Goal: Information Seeking & Learning: Learn about a topic

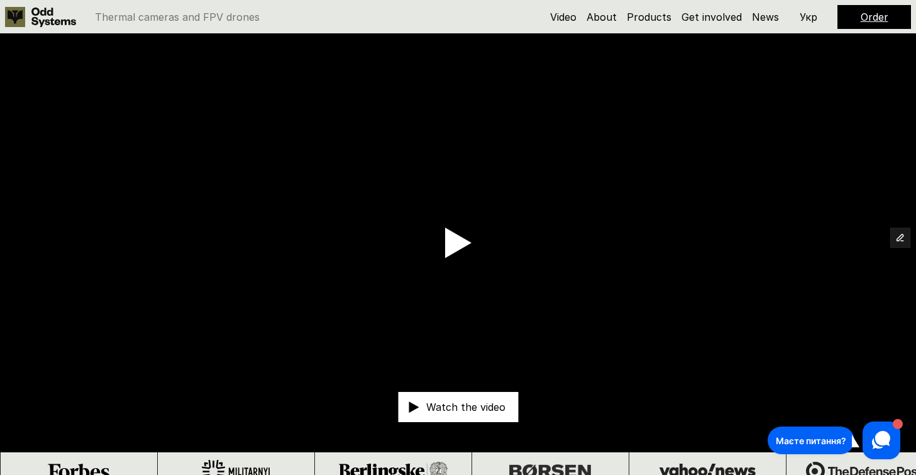
click at [888, 17] on div "Order" at bounding box center [875, 17] width 74 height 24
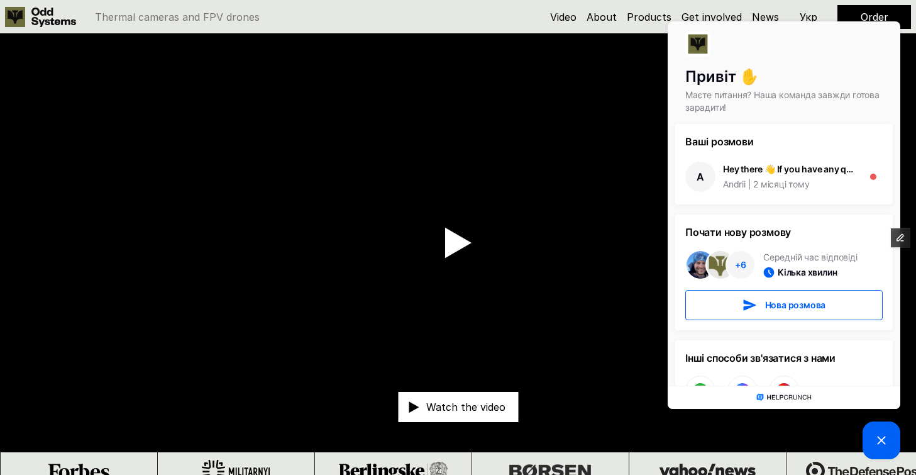
click at [888, 17] on div "Order" at bounding box center [875, 17] width 74 height 24
click at [580, 120] on video at bounding box center [458, 243] width 916 height 418
click at [881, 436] on icon at bounding box center [881, 440] width 15 height 15
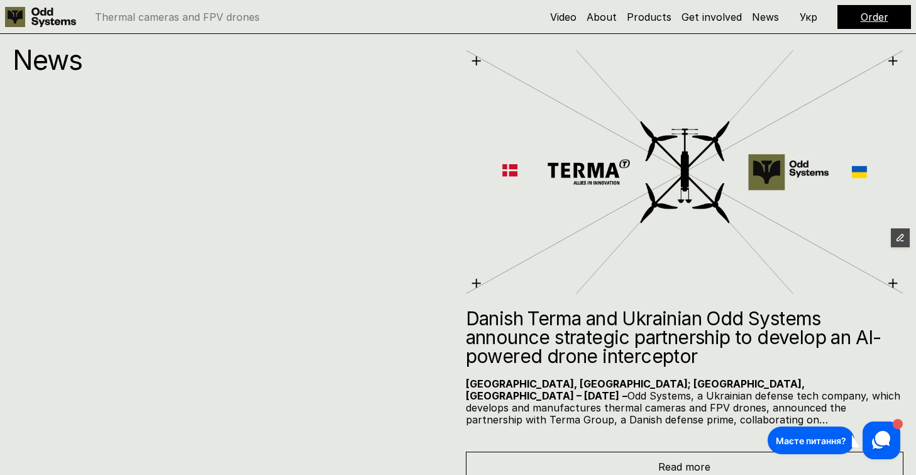
scroll to position [6723, 0]
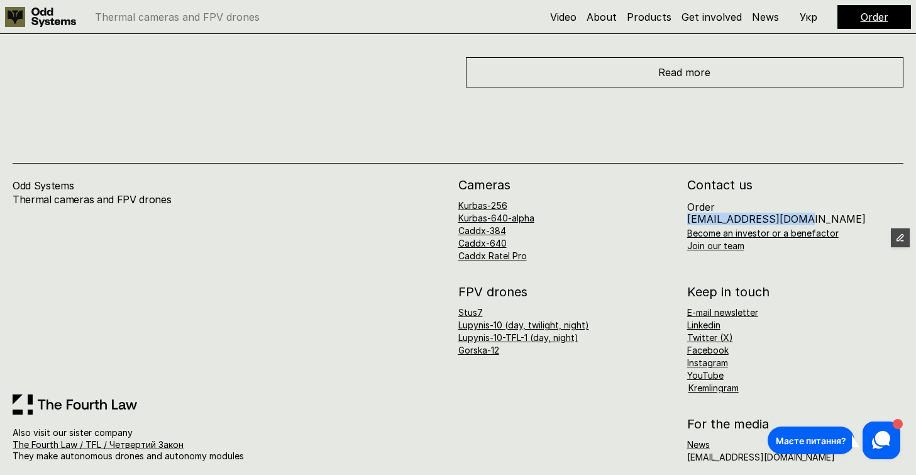
drag, startPoint x: 800, startPoint y: 205, endPoint x: 683, endPoint y: 206, distance: 117.6
click at [683, 206] on div "Cameras Kurbas-256 Kurbas-640-alpha Caddx-384 Caddx-640 Caddx Ratel Pro Contact…" at bounding box center [681, 220] width 446 height 82
copy p "[EMAIL_ADDRESS][DOMAIN_NAME]"
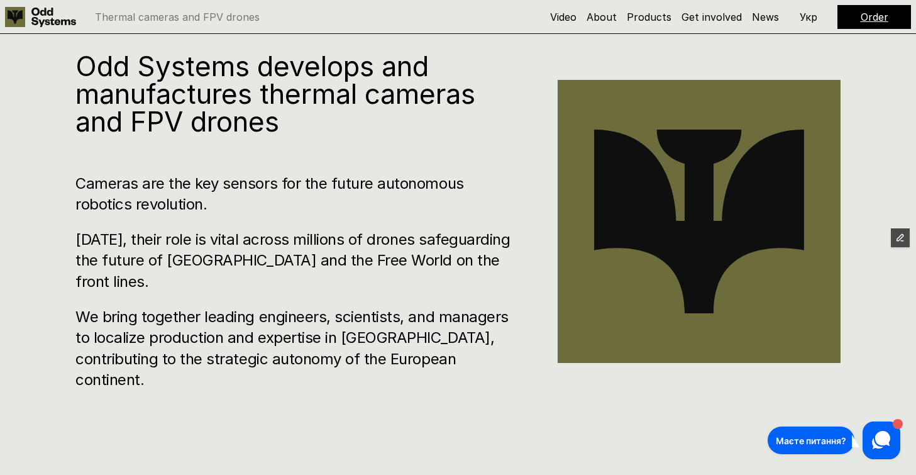
scroll to position [490, 0]
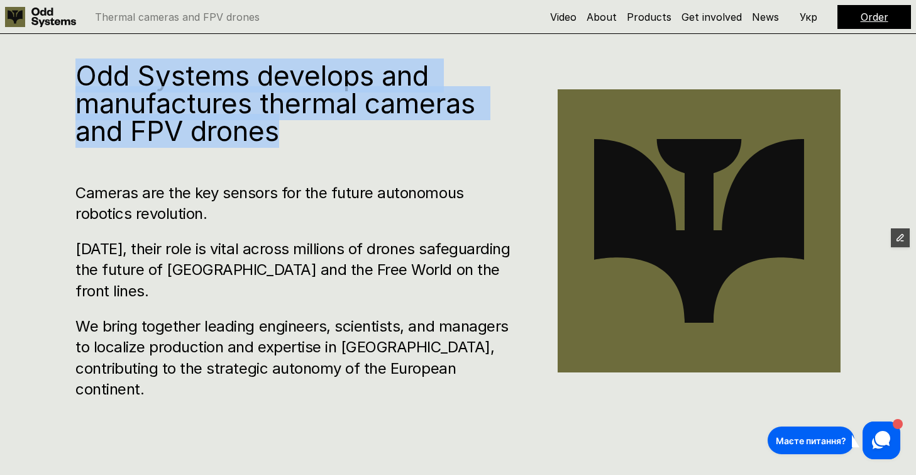
drag, startPoint x: 295, startPoint y: 157, endPoint x: 79, endPoint y: 108, distance: 221.7
click at [79, 108] on h1 "Odd Systems develops and manufactures thermal cameras and FPV drones" at bounding box center [297, 103] width 445 height 83
copy h1 "Odd Systems develops and manufactures thermal cameras and FPV drones"
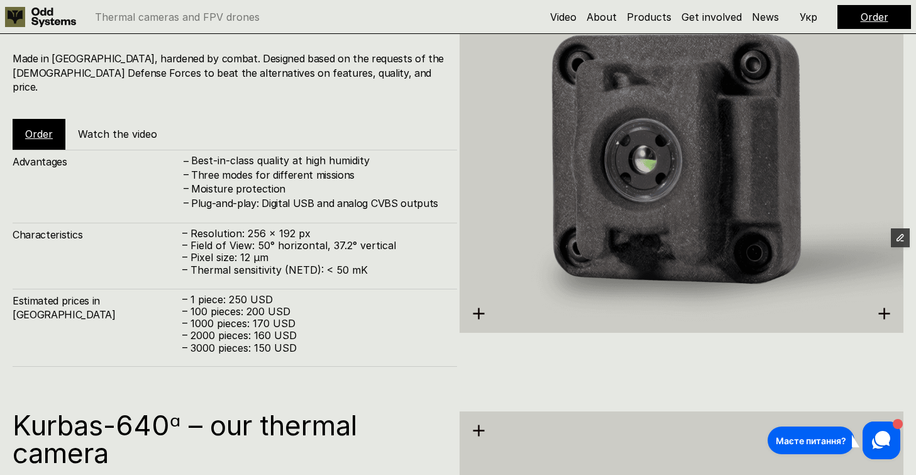
scroll to position [1549, 0]
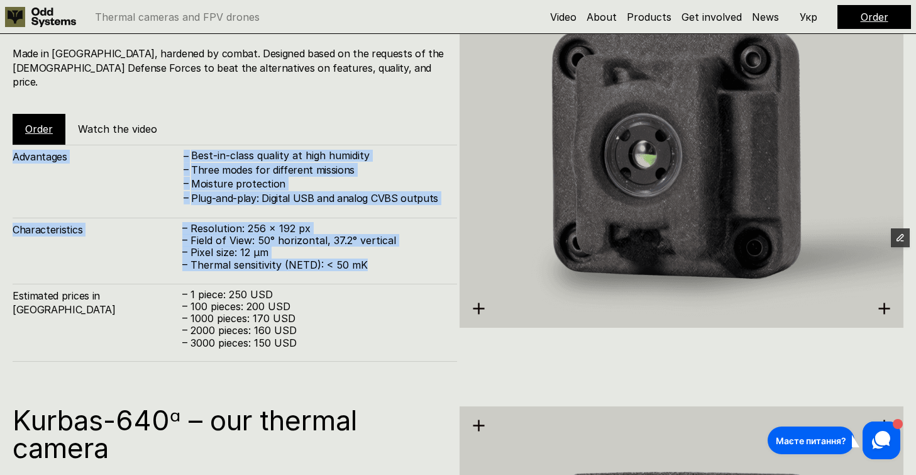
drag, startPoint x: 382, startPoint y: 252, endPoint x: 9, endPoint y: 145, distance: 387.3
click at [9, 145] on div "Kurbas-256 – our thermal camera Made in [GEOGRAPHIC_DATA], hardened by combat. …" at bounding box center [458, 128] width 916 height 475
copy div "Advantages – Best-in-class quality at high humidity – Three modes for different…"
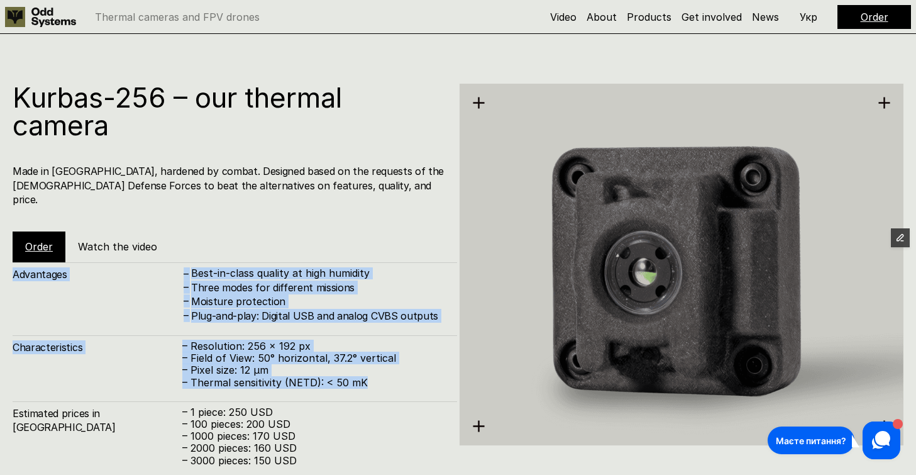
scroll to position [1420, 0]
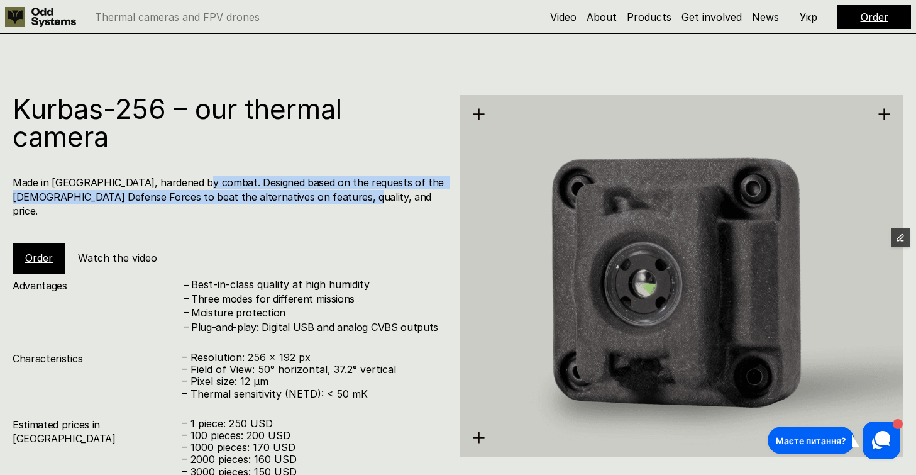
drag, startPoint x: 193, startPoint y: 179, endPoint x: 341, endPoint y: 193, distance: 148.4
click at [341, 193] on h4 "Made in [GEOGRAPHIC_DATA], hardened by combat. Designed based on the requests o…" at bounding box center [229, 196] width 432 height 42
copy h4 "Designed based on the requests of the [DEMOGRAPHIC_DATA] Defense Forces to beat…"
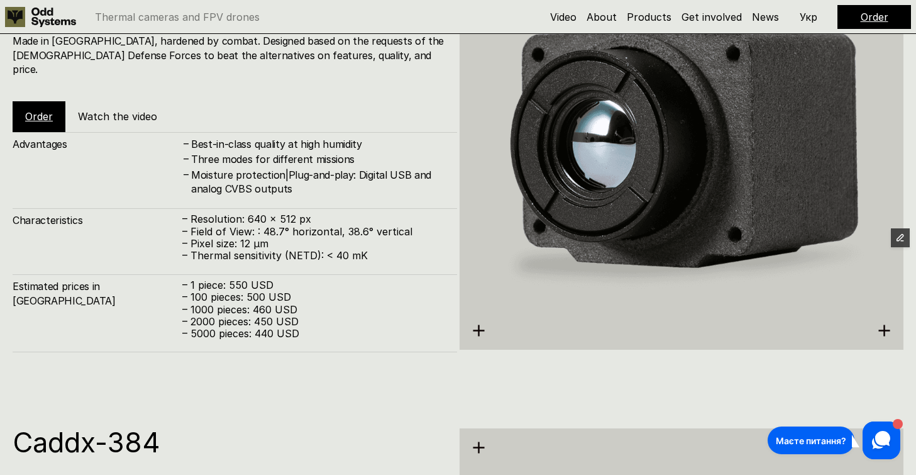
scroll to position [2005, 0]
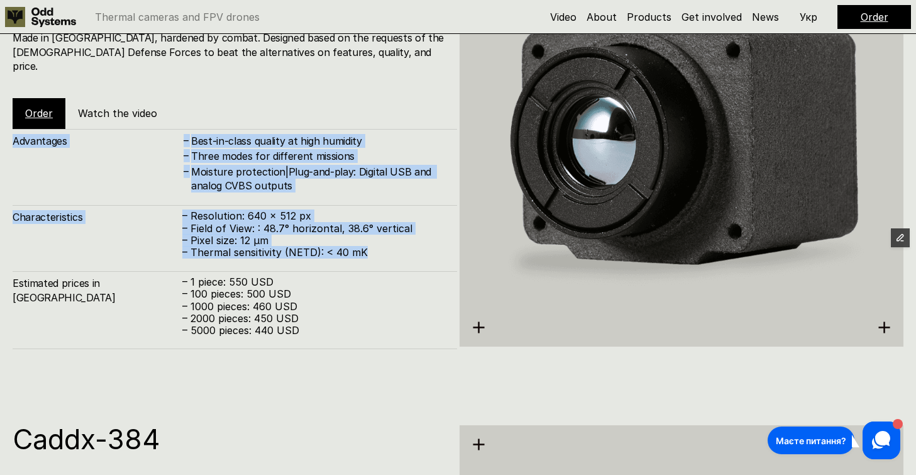
drag, startPoint x: 375, startPoint y: 250, endPoint x: 8, endPoint y: 135, distance: 384.8
click at [8, 135] on div "Kurbas-640ᵅ – our thermal camera Made in [GEOGRAPHIC_DATA], hardened by combat.…" at bounding box center [458, 146] width 916 height 475
copy div "Advantages – Best-in-class quality at high humidity – Three modes for different…"
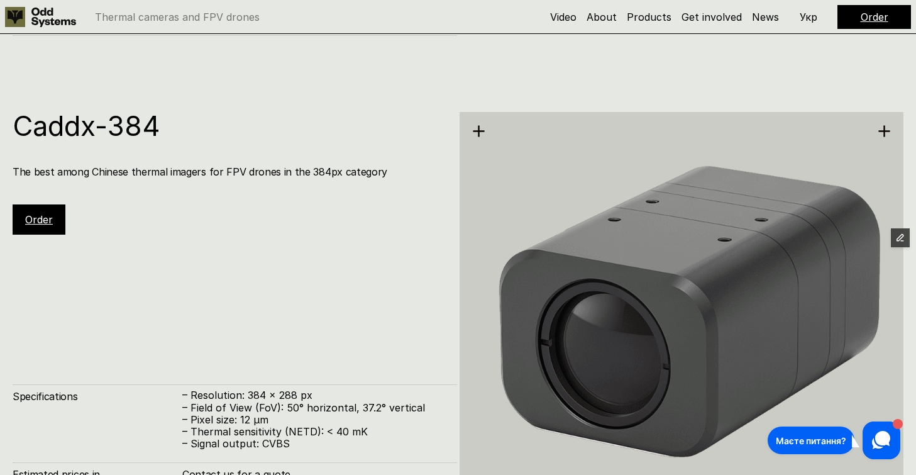
scroll to position [2319, 0]
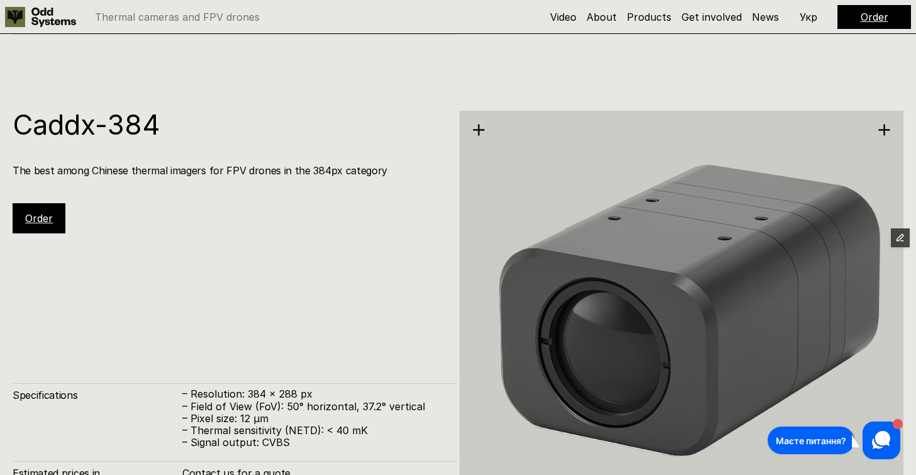
click at [688, 197] on img at bounding box center [682, 308] width 445 height 497
click at [641, 206] on img at bounding box center [682, 308] width 445 height 497
click at [562, 240] on img at bounding box center [682, 308] width 445 height 497
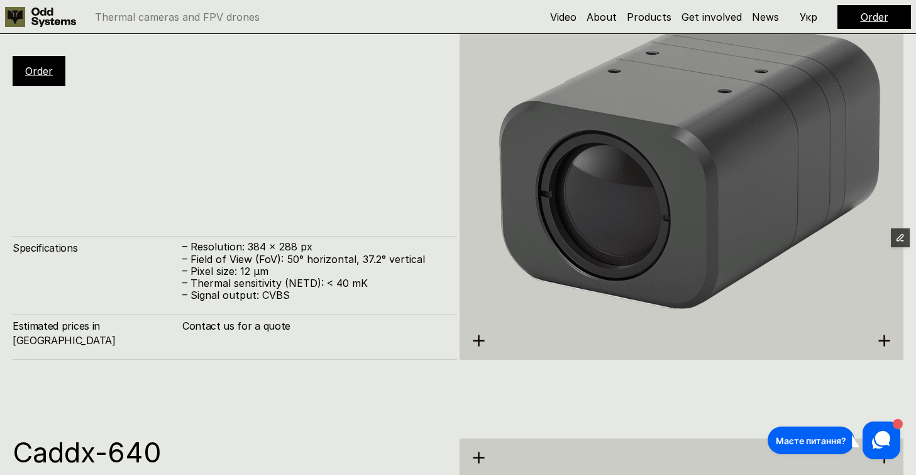
scroll to position [2469, 0]
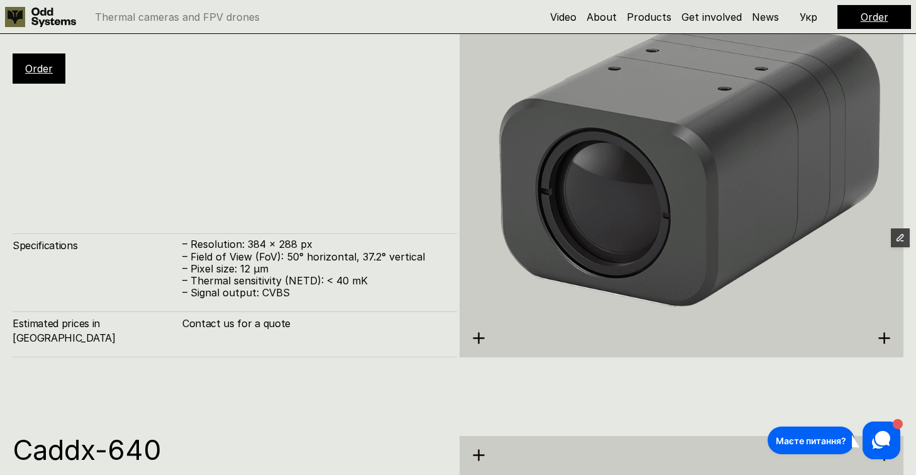
click at [565, 245] on img at bounding box center [682, 159] width 445 height 497
click at [554, 236] on img at bounding box center [682, 159] width 445 height 497
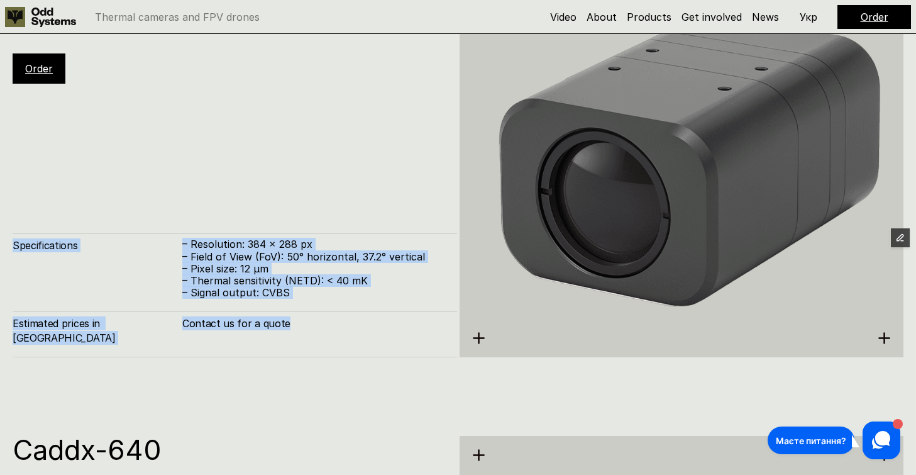
drag, startPoint x: 296, startPoint y: 341, endPoint x: 13, endPoint y: 250, distance: 297.7
click at [13, 250] on div "Specifications – Resolution: 384 x 288 px – Field of View (FoV): 50° horizontal…" at bounding box center [235, 295] width 445 height 124
click at [13, 250] on div "Specifications – Resolution: 384 x 288 px – Field of View (FoV): 50° horizontal…" at bounding box center [235, 265] width 445 height 65
drag, startPoint x: 291, startPoint y: 307, endPoint x: -2, endPoint y: 258, distance: 296.6
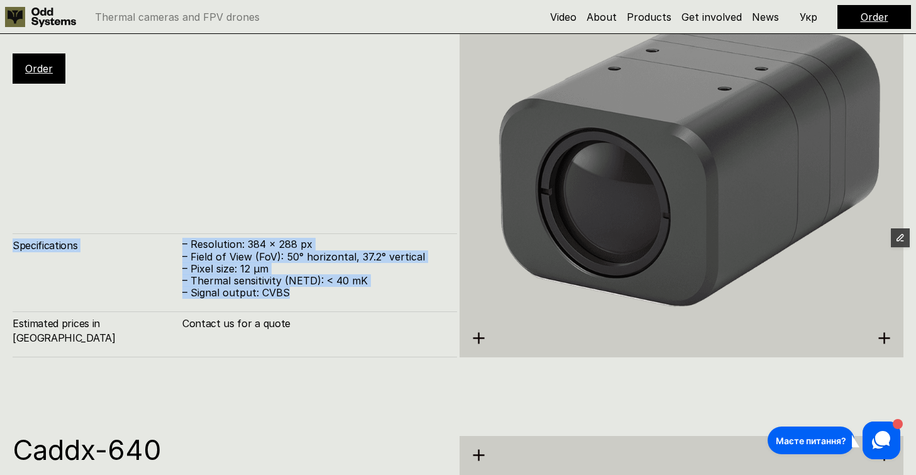
copy div "Specifications – Resolution: 384 x 288 px – Field of View (FoV): 50° horizontal…"
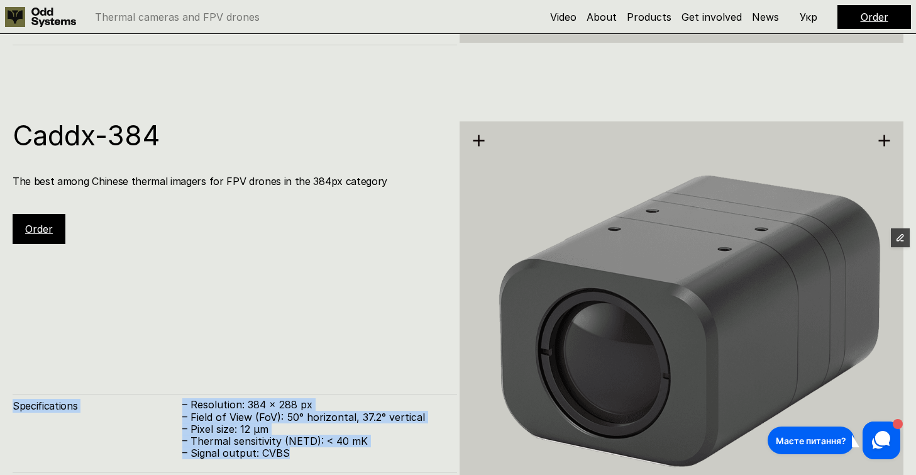
scroll to position [2469, 0]
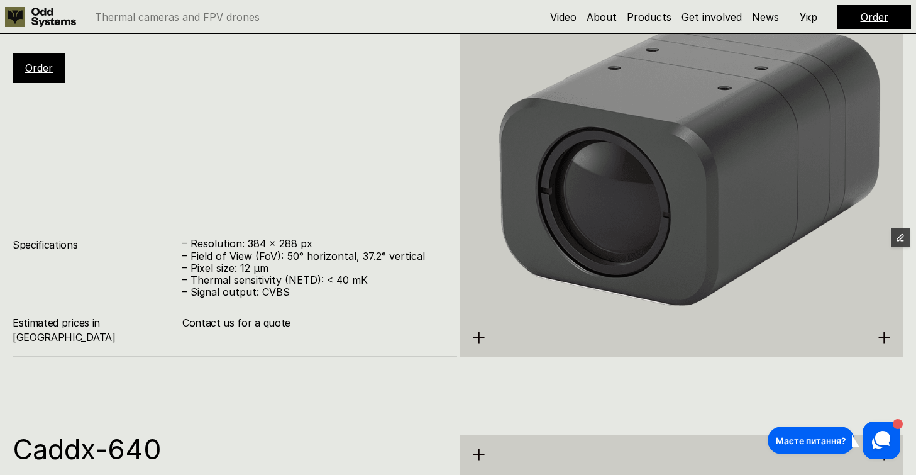
click at [253, 262] on p "– Field of View (FoV): 50° horizontal, 37.2° vertical" at bounding box center [313, 256] width 262 height 12
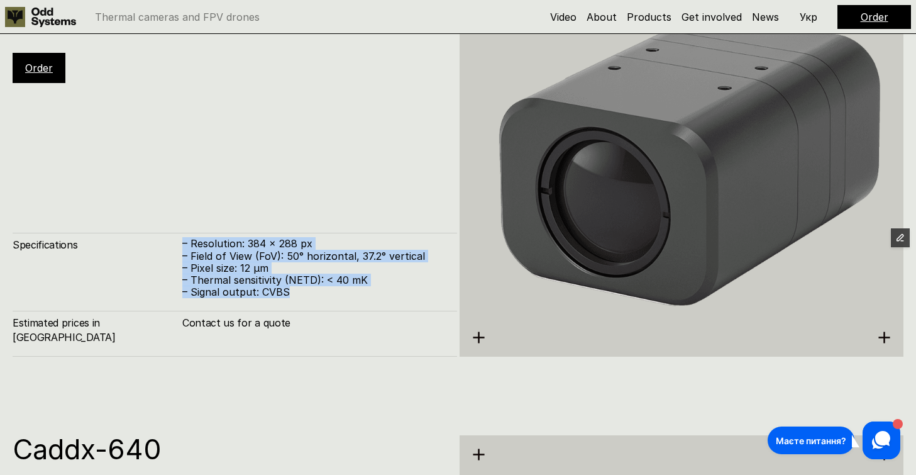
drag, startPoint x: 290, startPoint y: 306, endPoint x: 177, endPoint y: 265, distance: 119.5
click at [177, 265] on div "Specifications – Resolution: 384 x 288 px – Field of View (FoV): 50° horizontal…" at bounding box center [235, 265] width 445 height 65
copy div "– Resolution: 384 x 288 px – Field of View (FoV): 50° horizontal, 37.2° vertica…"
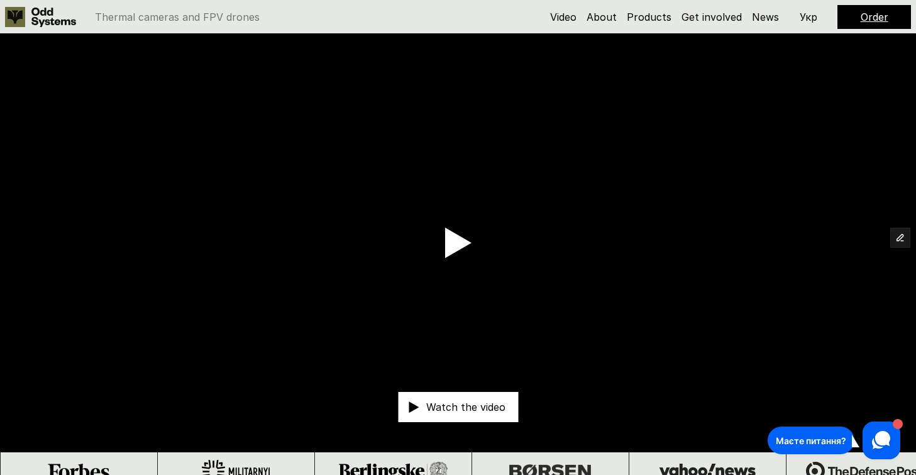
click at [470, 397] on div "Watch the video" at bounding box center [458, 407] width 120 height 30
